Goal: Navigation & Orientation: Find specific page/section

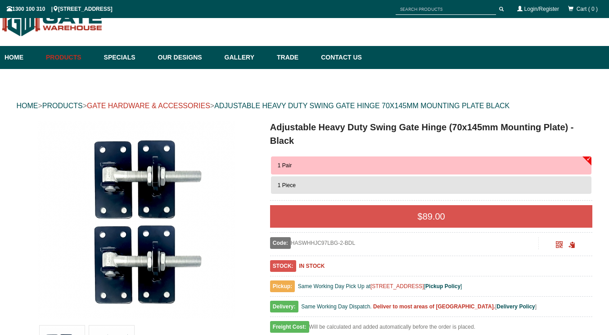
click at [169, 106] on link "GATE HARDWARE & ACCESSORIES" at bounding box center [148, 106] width 123 height 8
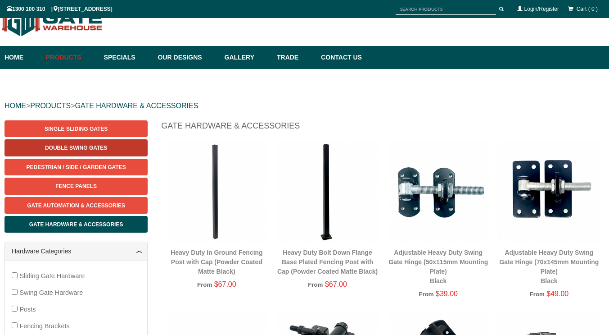
click at [77, 145] on span "Double Swing Gates" at bounding box center [76, 148] width 62 height 6
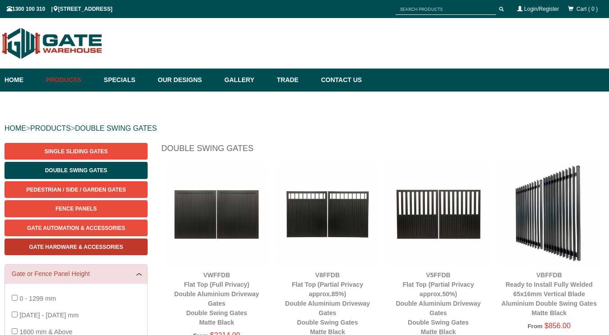
click at [106, 244] on span "Gate Hardware & Accessories" at bounding box center [76, 247] width 94 height 6
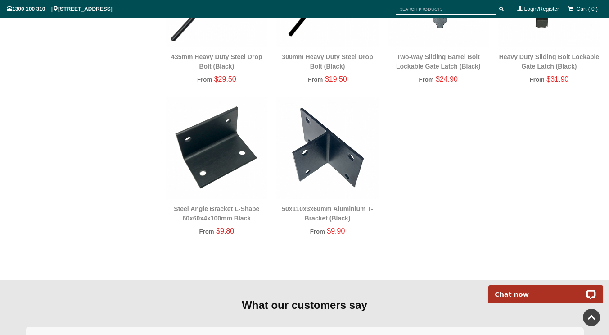
scroll to position [1452, 0]
